Goal: Information Seeking & Learning: Learn about a topic

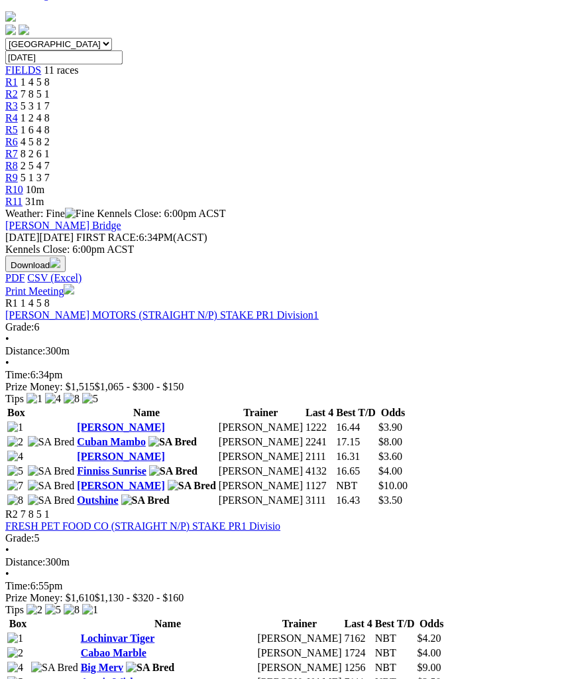
scroll to position [420, 0]
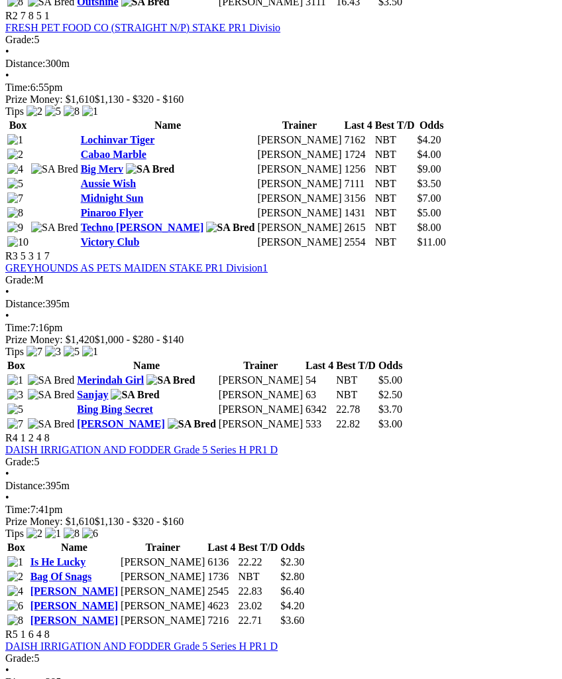
scroll to position [917, 0]
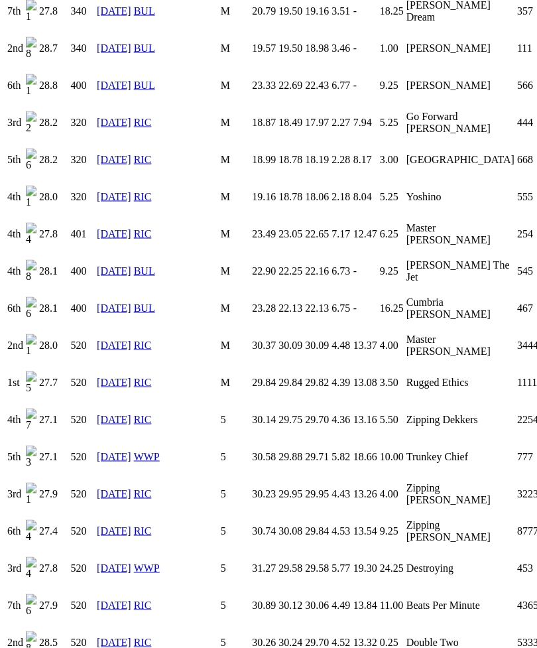
scroll to position [1019, 0]
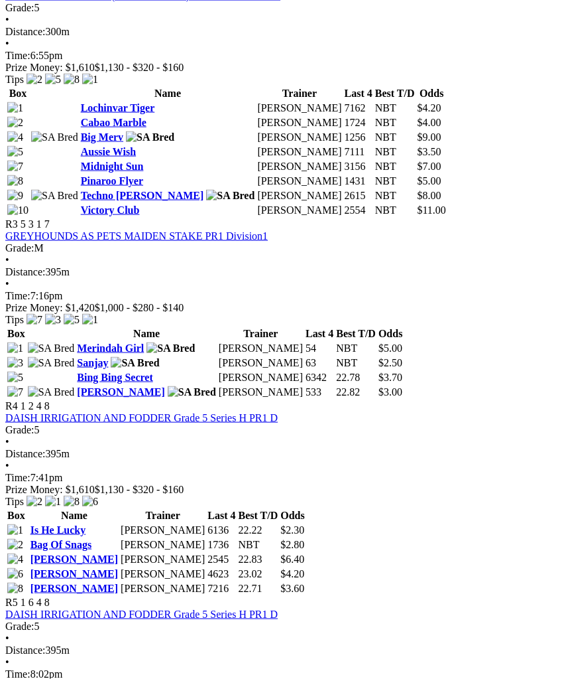
scroll to position [946, 0]
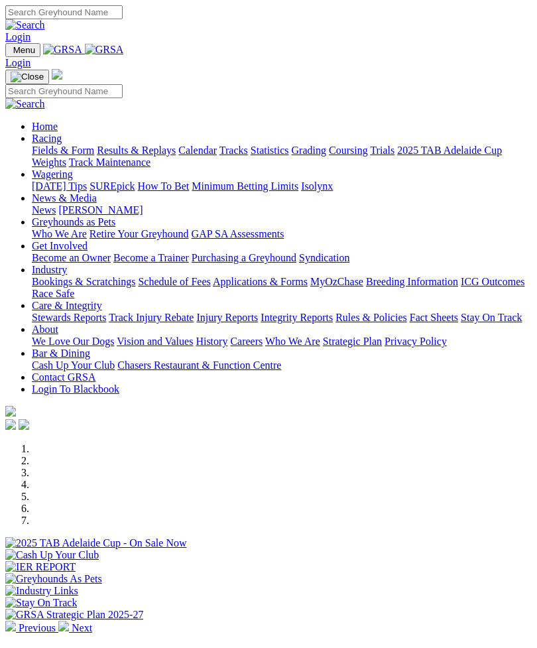
scroll to position [462, 0]
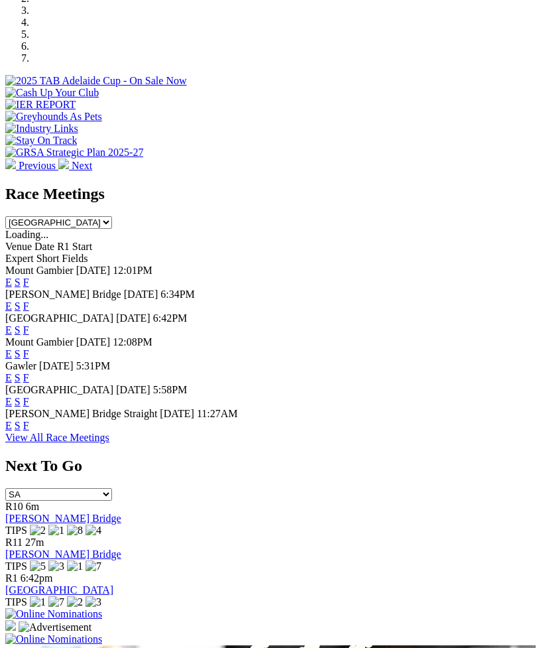
click at [29, 324] on link "F" at bounding box center [26, 329] width 6 height 11
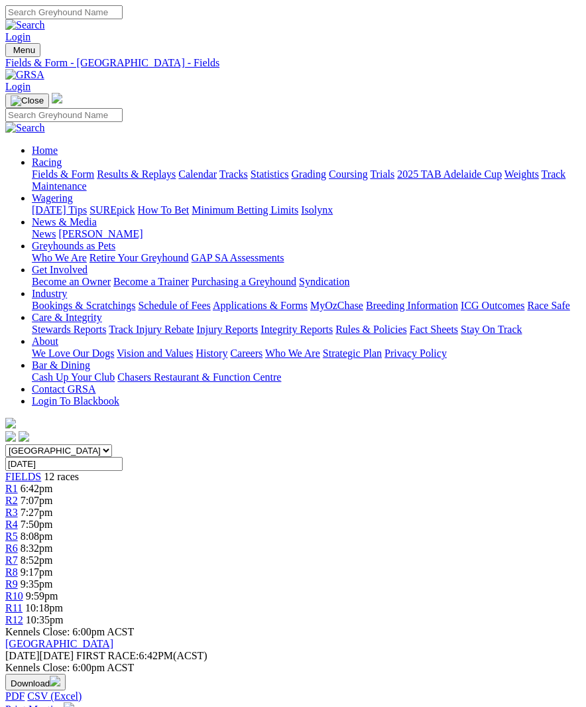
click at [23, 590] on span "R10" at bounding box center [14, 595] width 18 height 11
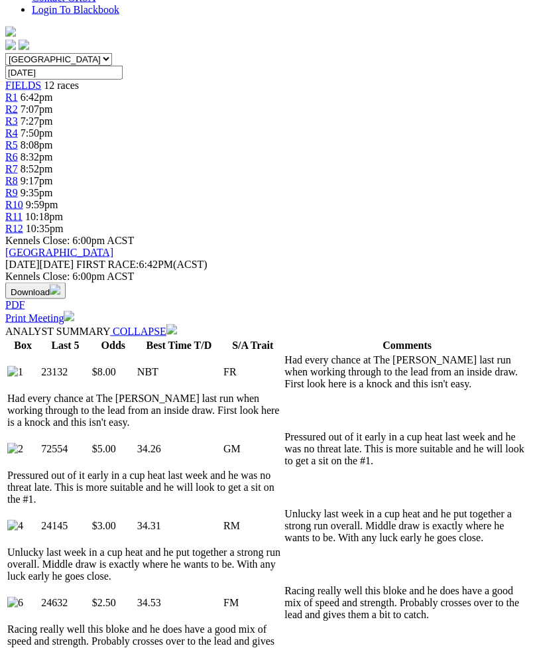
scroll to position [400, 0]
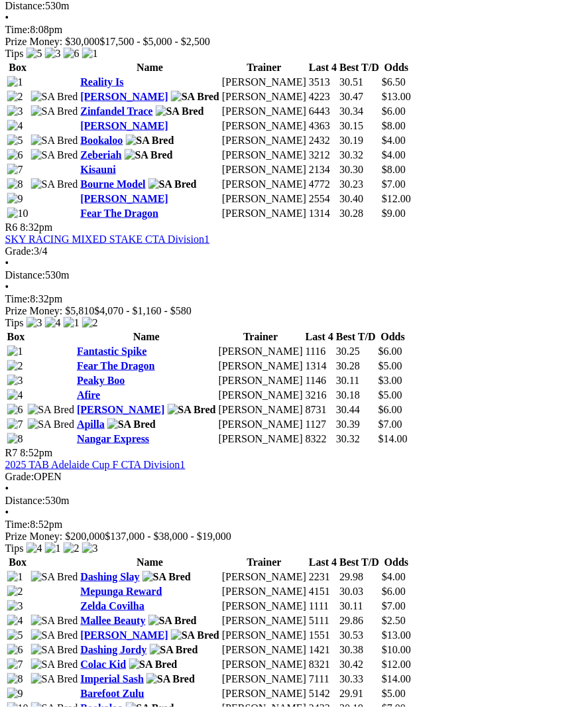
scroll to position [1723, 4]
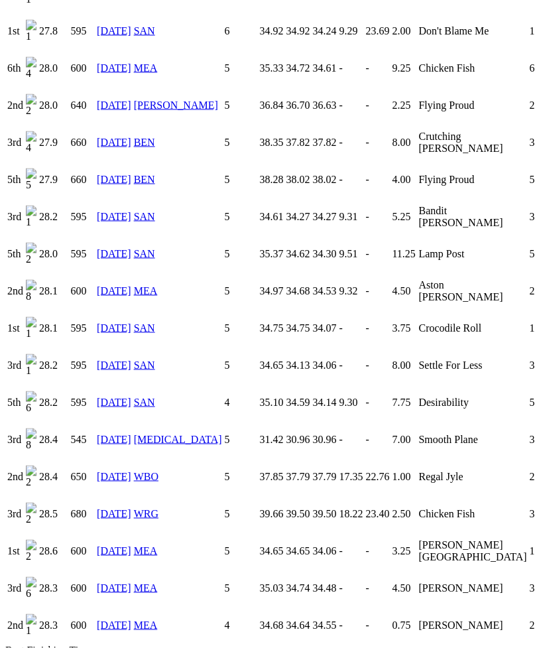
scroll to position [1678, 0]
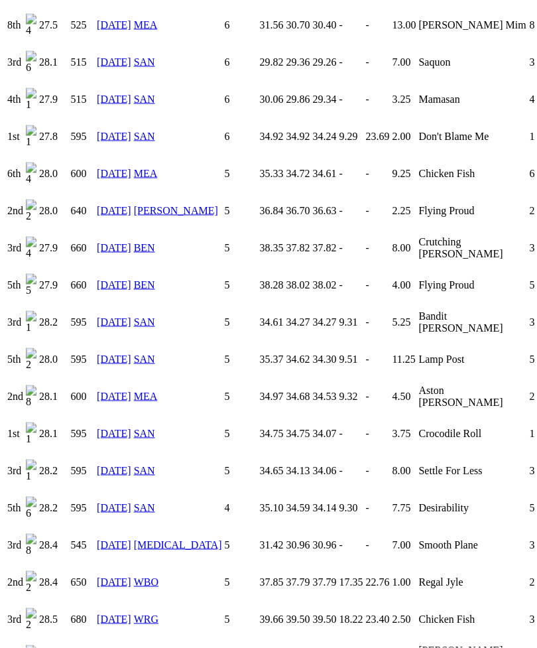
scroll to position [1573, 0]
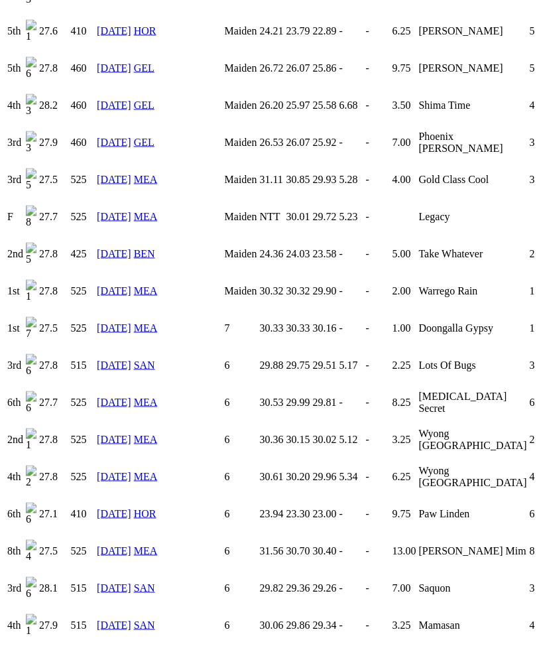
scroll to position [1038, 0]
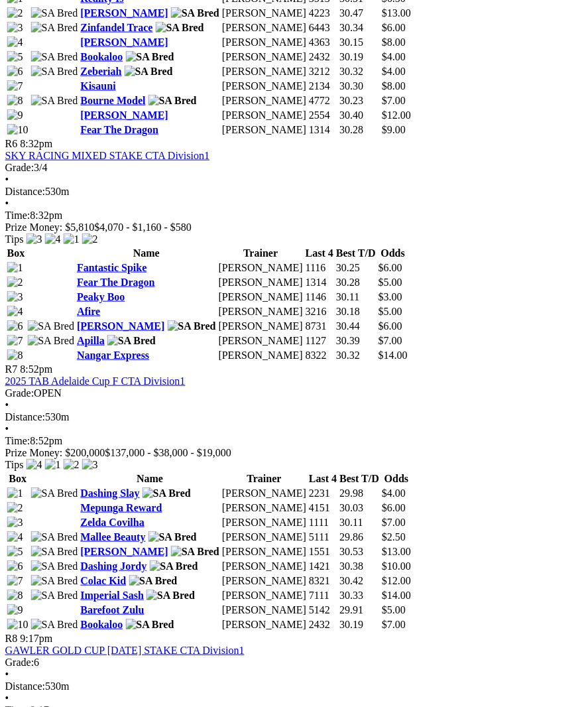
scroll to position [1809, 8]
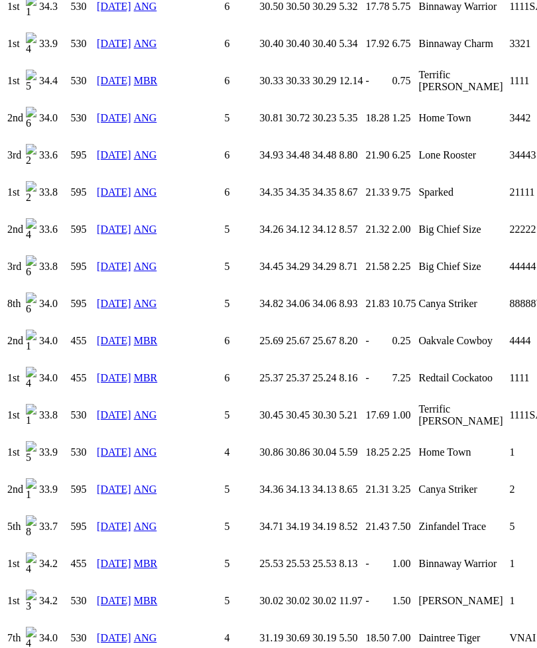
scroll to position [2037, 0]
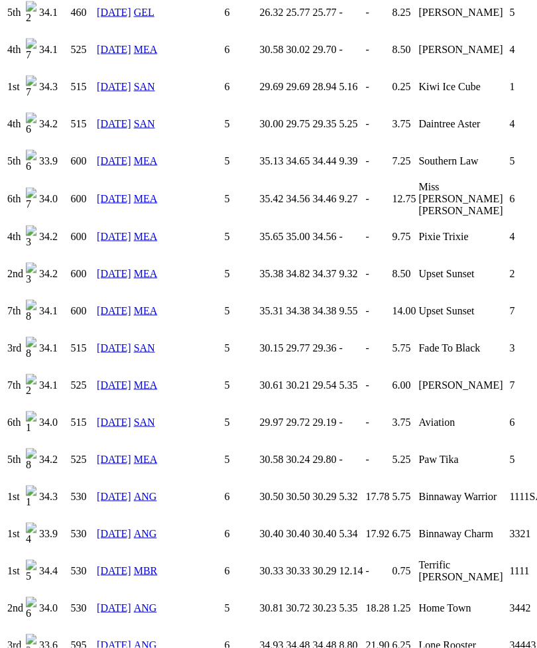
scroll to position [1539, 0]
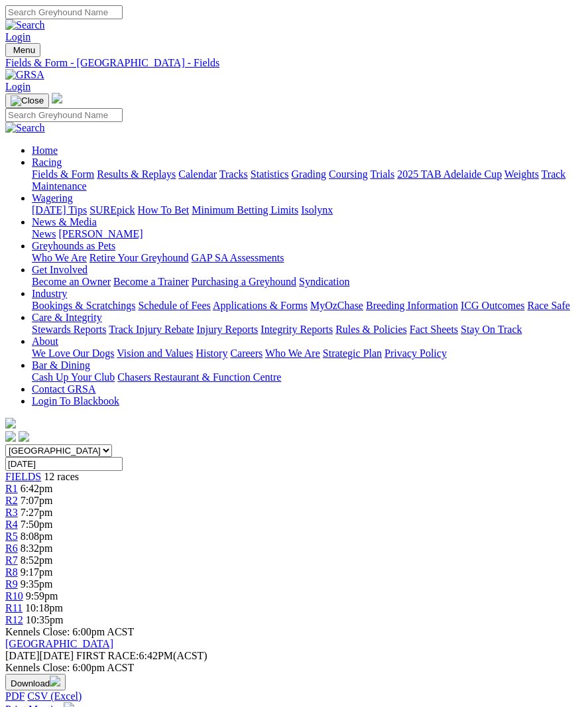
scroll to position [1870, 9]
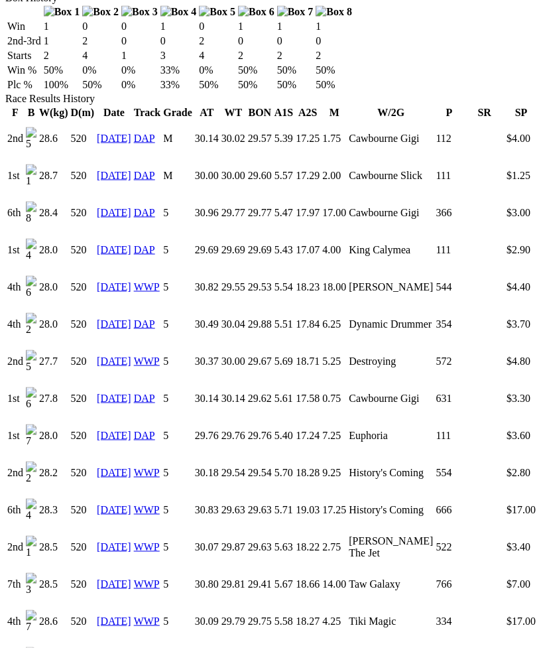
scroll to position [903, 0]
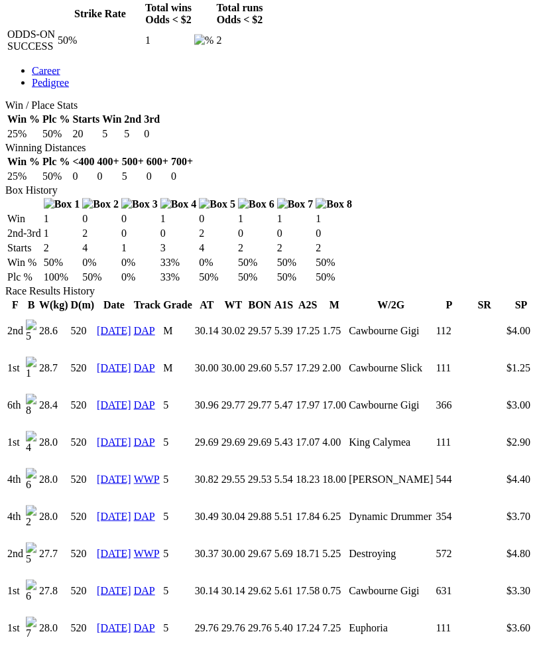
scroll to position [704, 0]
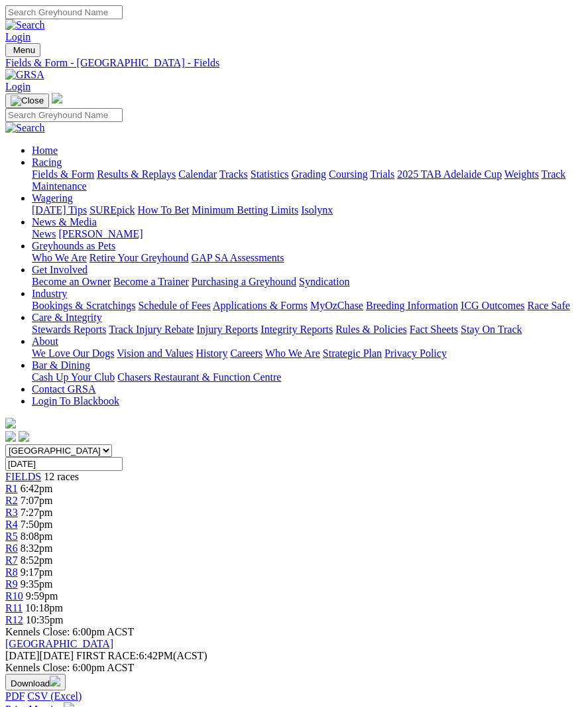
scroll to position [1884, 9]
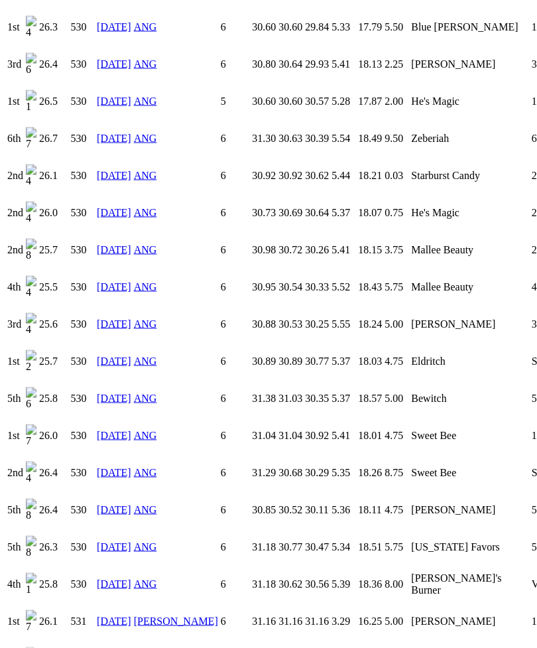
scroll to position [1682, 0]
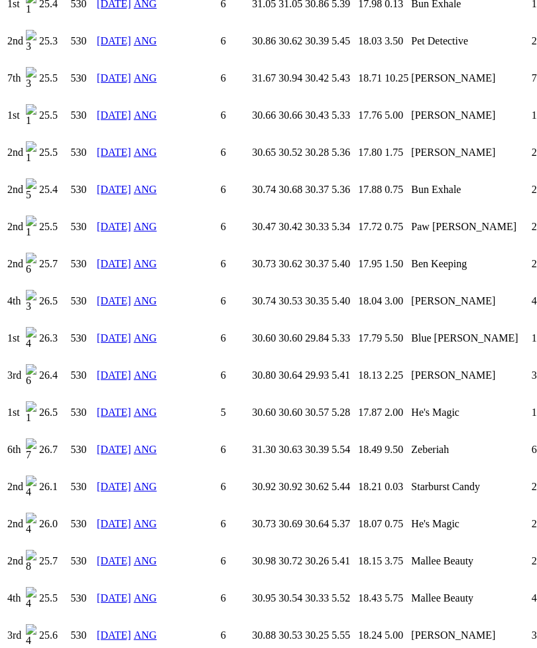
scroll to position [1358, 0]
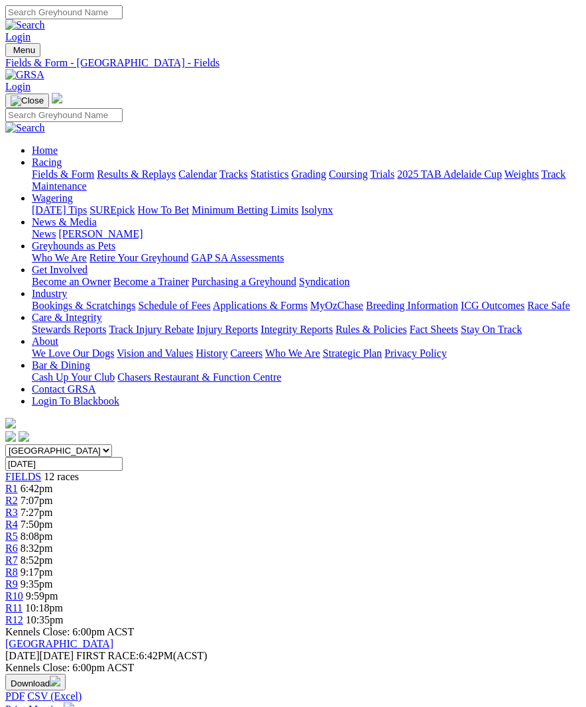
scroll to position [1898, 9]
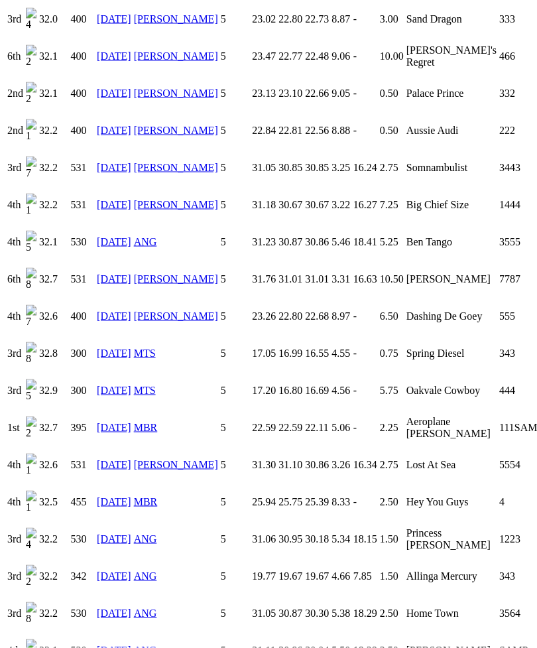
scroll to position [1878, 0]
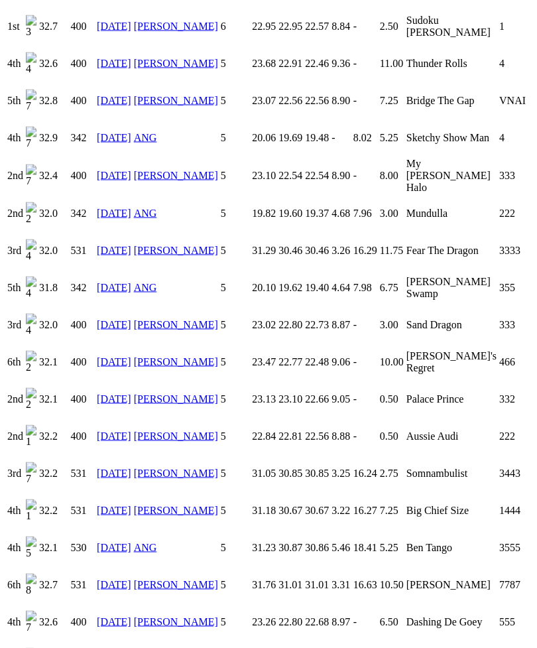
scroll to position [1567, 0]
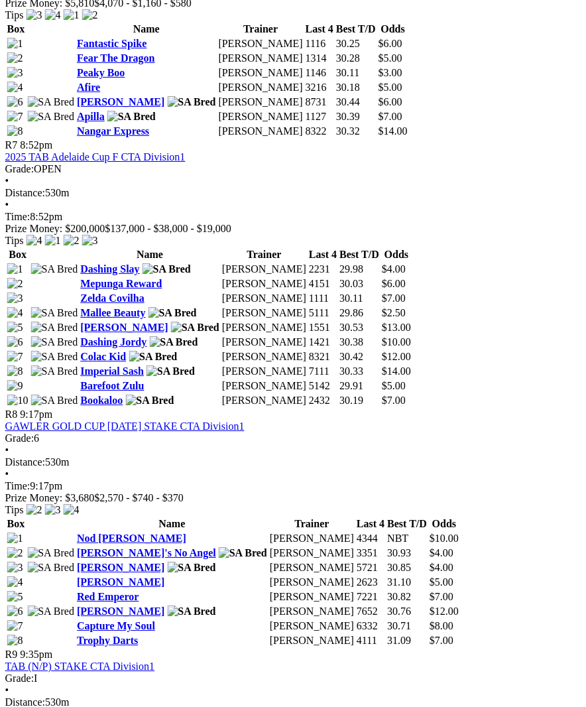
scroll to position [2045, 8]
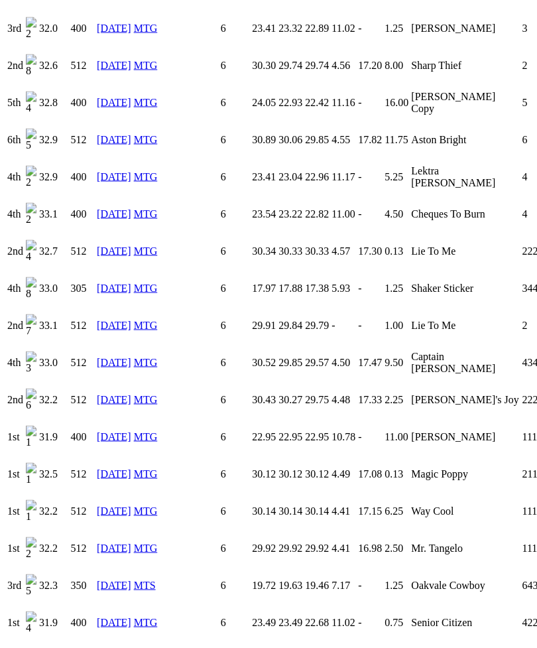
scroll to position [1757, 0]
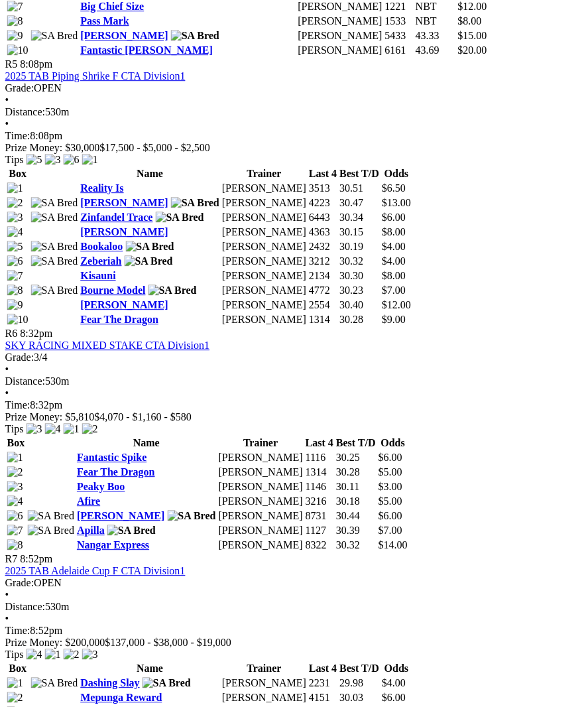
scroll to position [1597, 8]
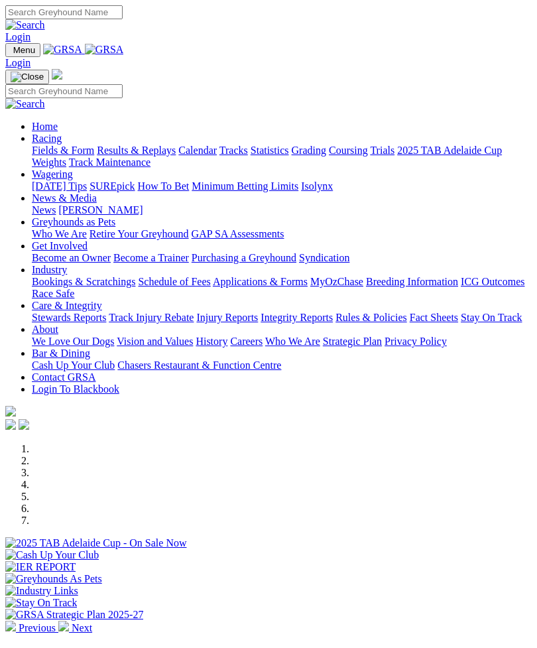
scroll to position [462, 0]
